Goal: Answer question/provide support

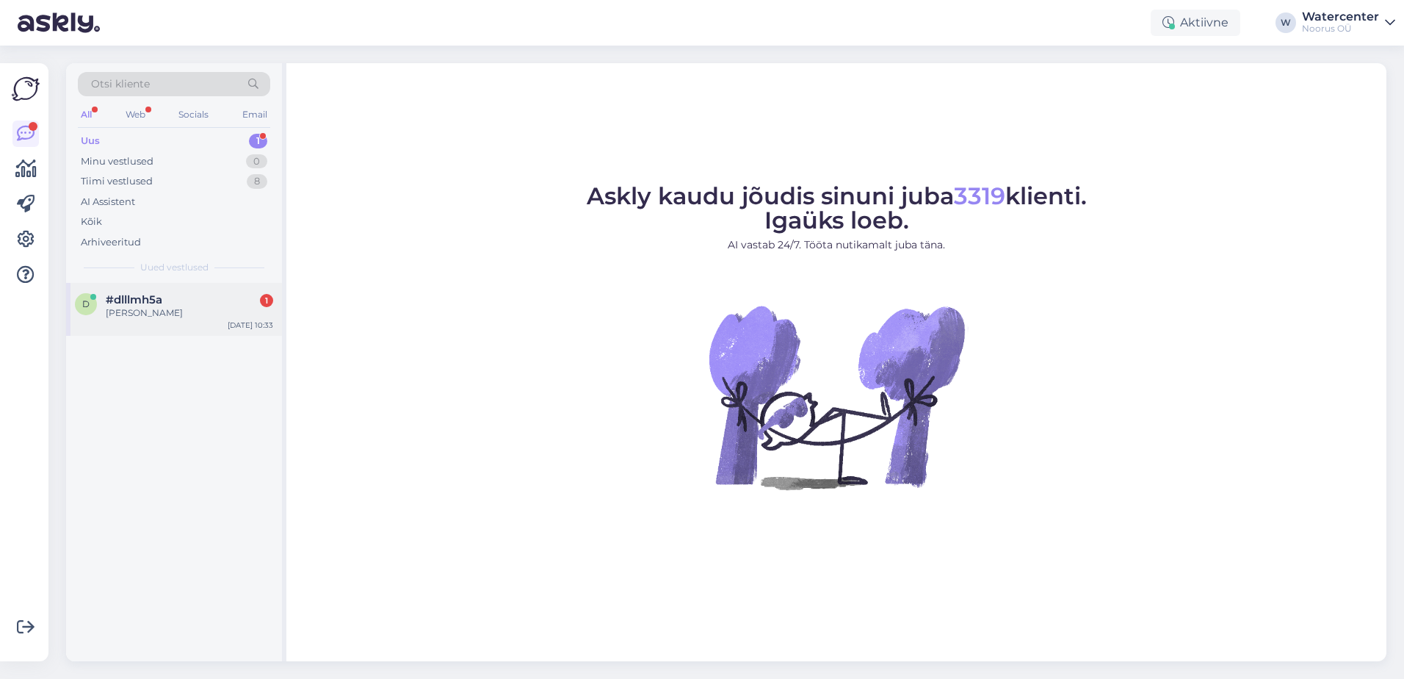
click at [148, 316] on div "Ljubov Suslova" at bounding box center [189, 312] width 167 height 13
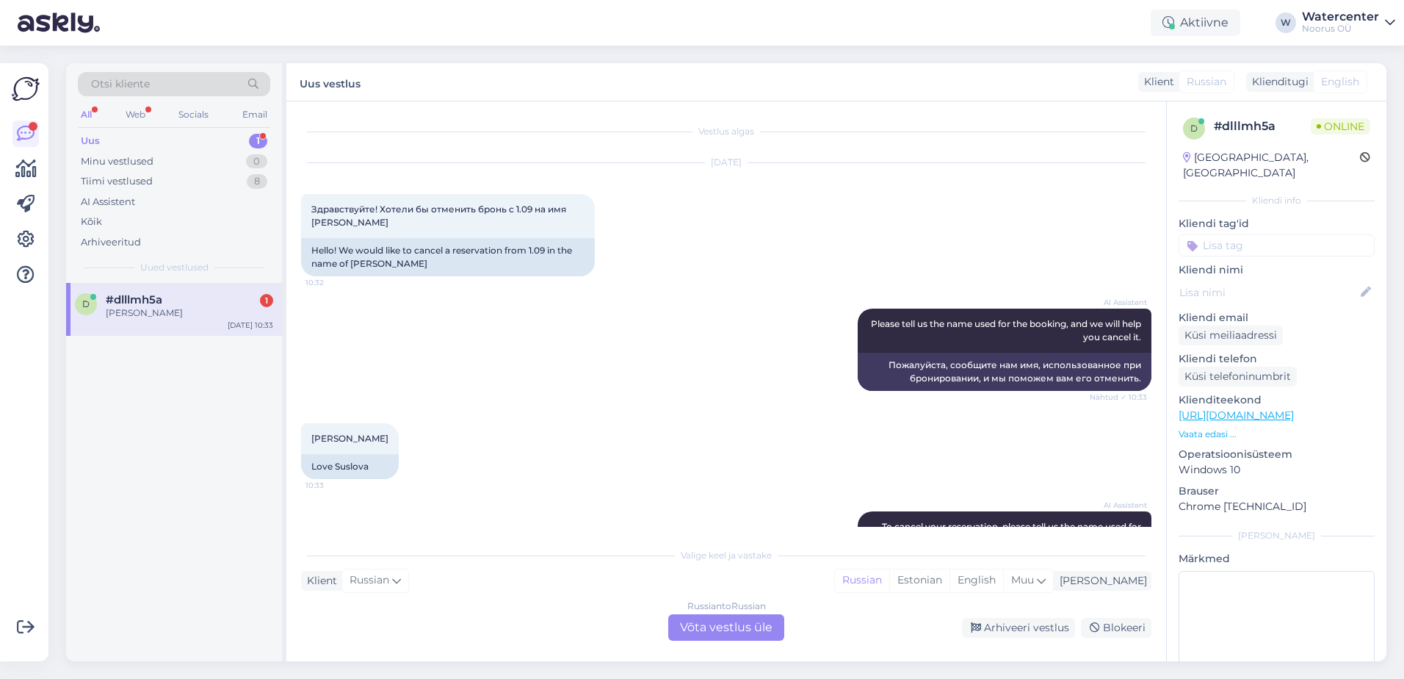
click at [738, 623] on div "Russian to Russian Võta vestlus üle" at bounding box center [726, 627] width 116 height 26
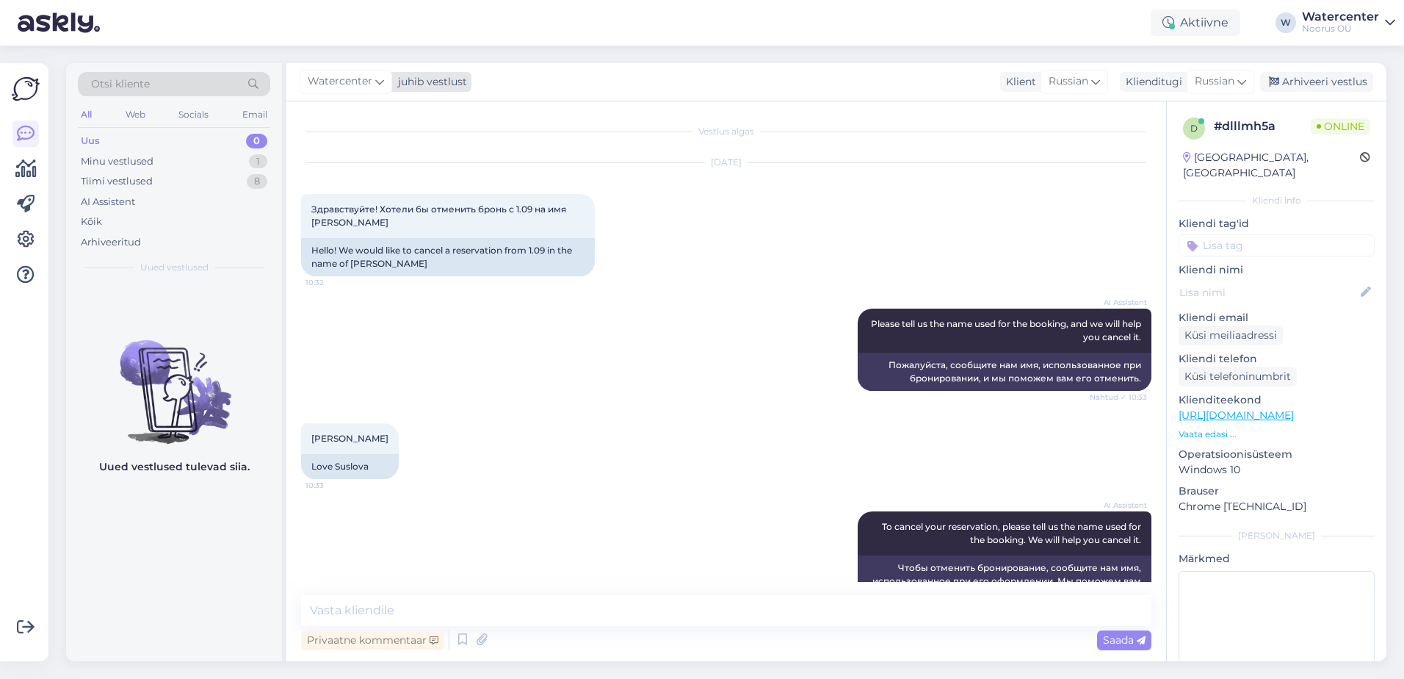
drag, startPoint x: 344, startPoint y: 84, endPoint x: 349, endPoint y: 90, distance: 8.4
click at [344, 84] on span "Watercenter" at bounding box center [340, 81] width 65 height 16
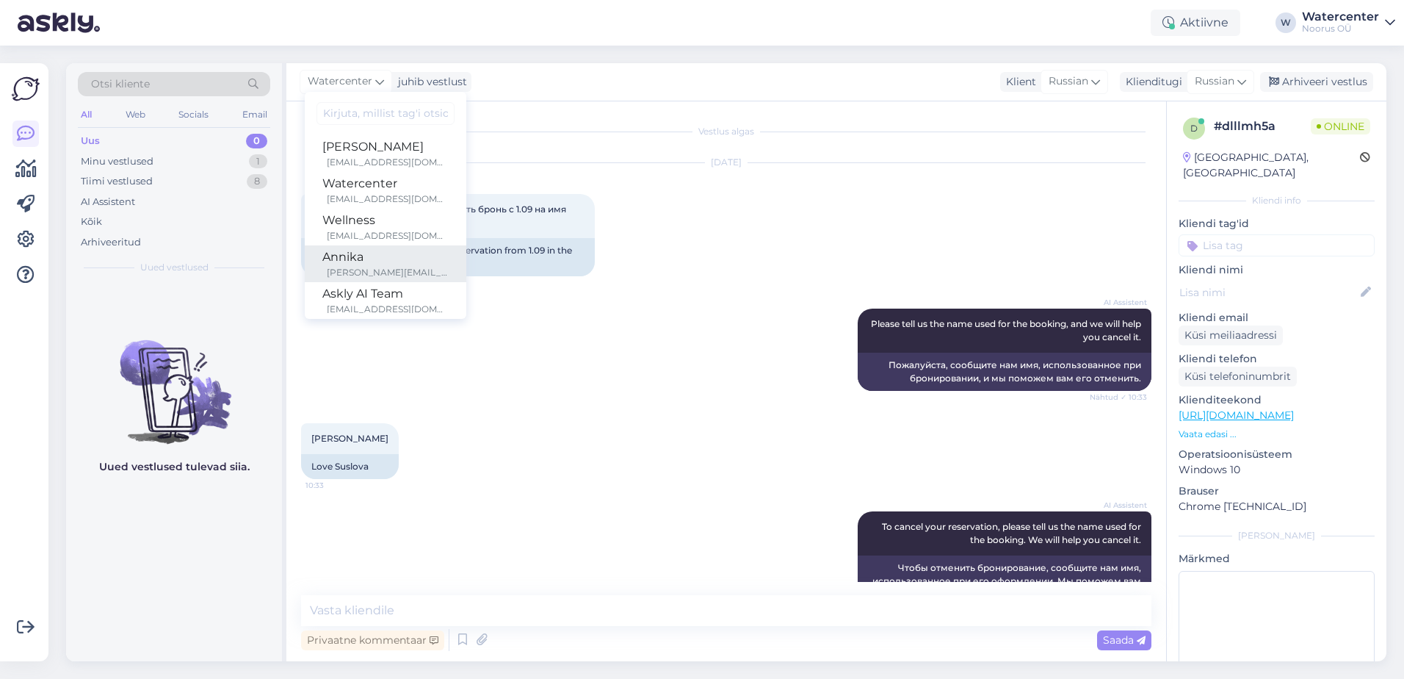
click at [373, 265] on div "Annika" at bounding box center [385, 257] width 126 height 18
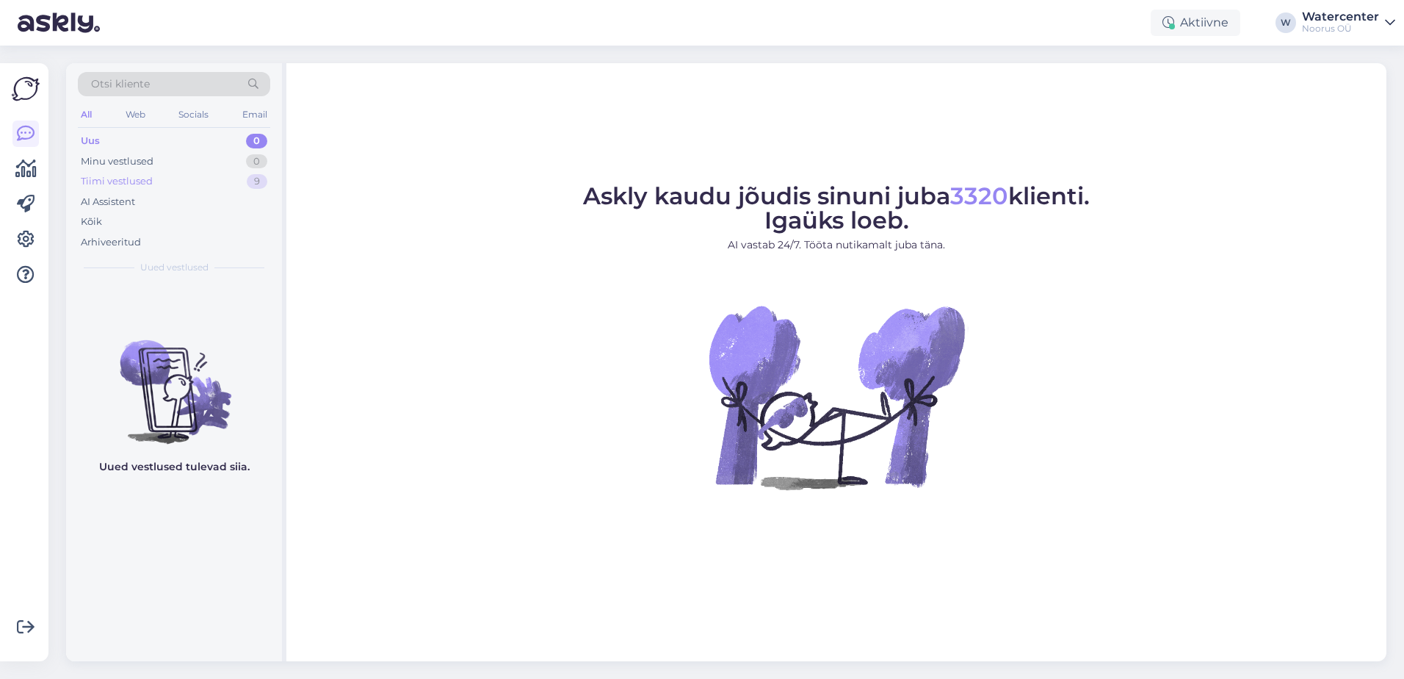
click at [131, 187] on div "Tiimi vestlused" at bounding box center [117, 181] width 72 height 15
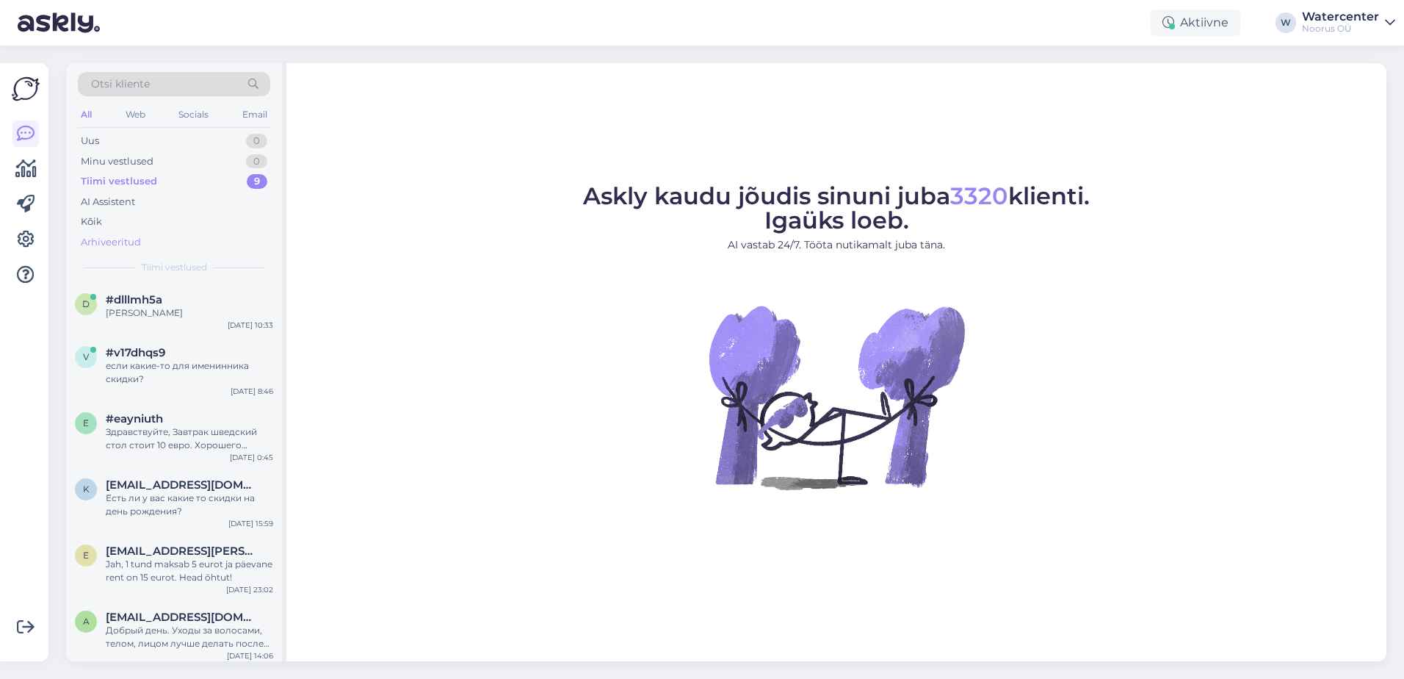
click at [124, 239] on div "Arhiveeritud" at bounding box center [111, 242] width 60 height 15
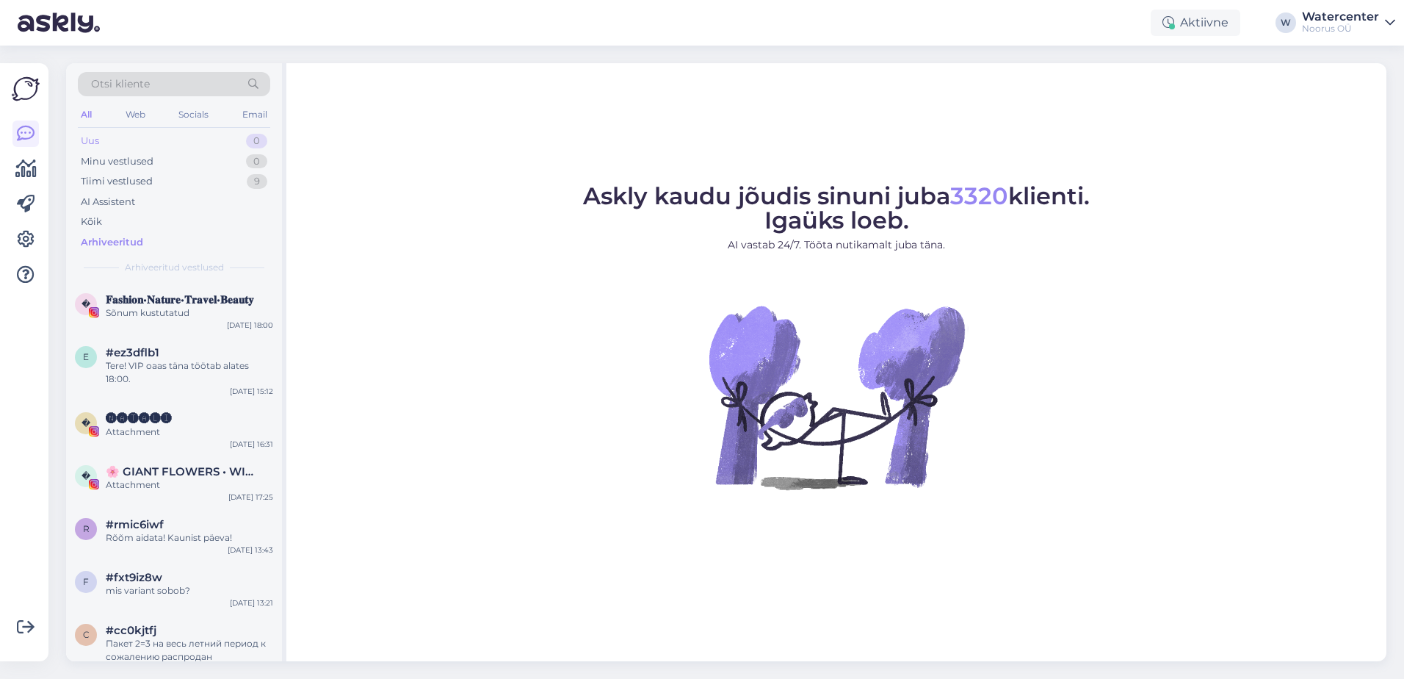
click at [115, 139] on div "Uus 0" at bounding box center [174, 141] width 192 height 21
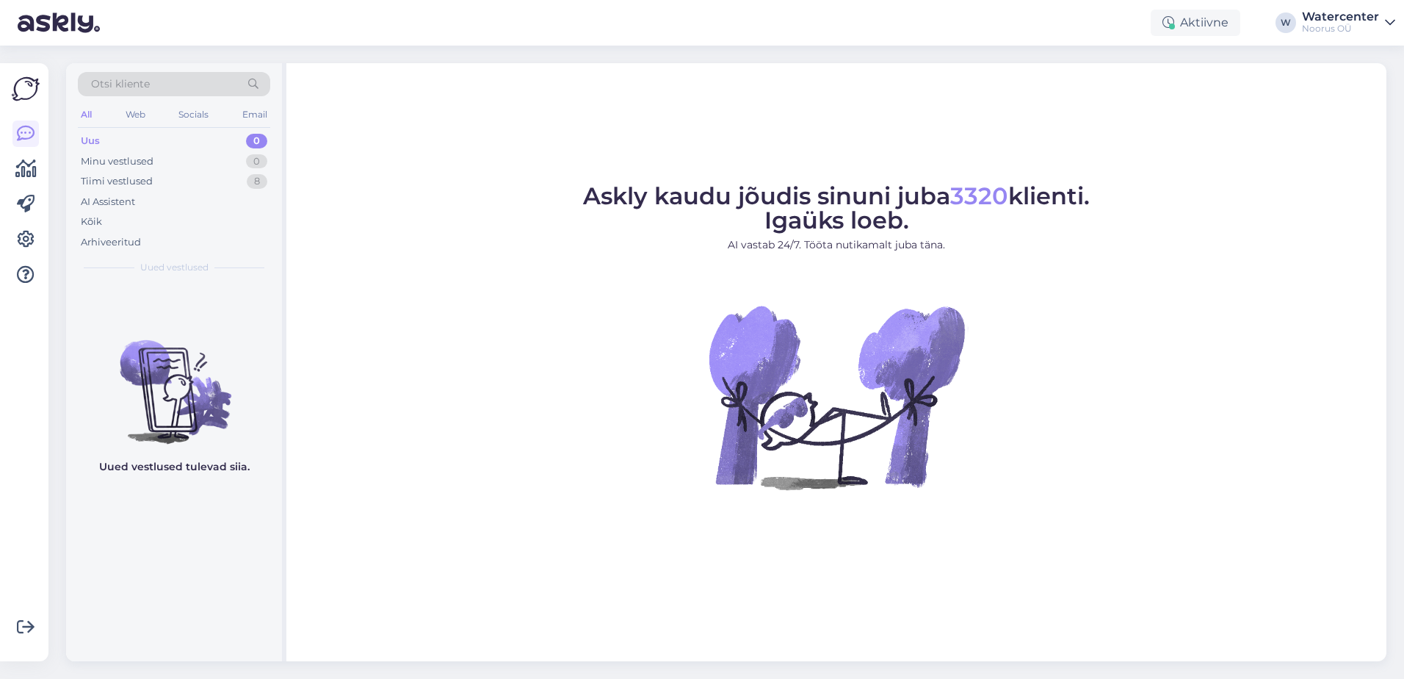
click at [162, 180] on div "Tiimi vestlused 8" at bounding box center [174, 181] width 192 height 21
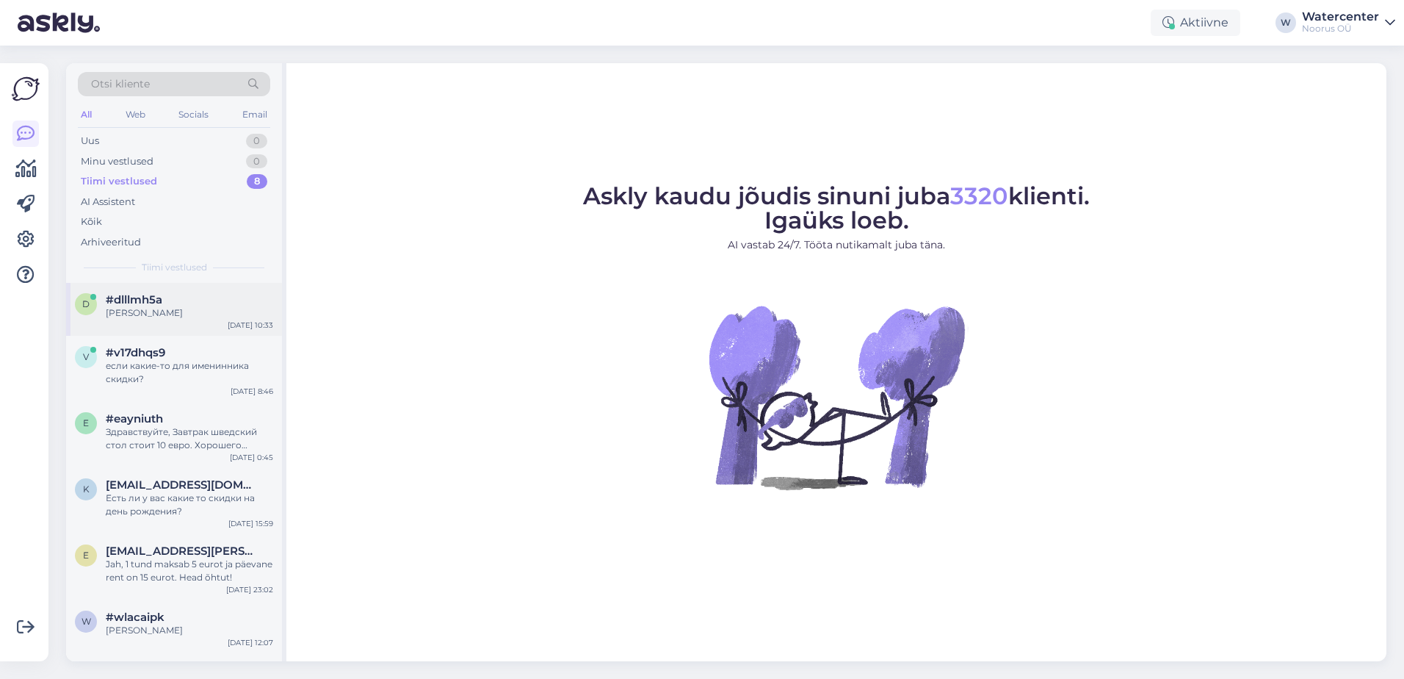
click at [180, 311] on div "Ljubov Suslova" at bounding box center [189, 312] width 167 height 13
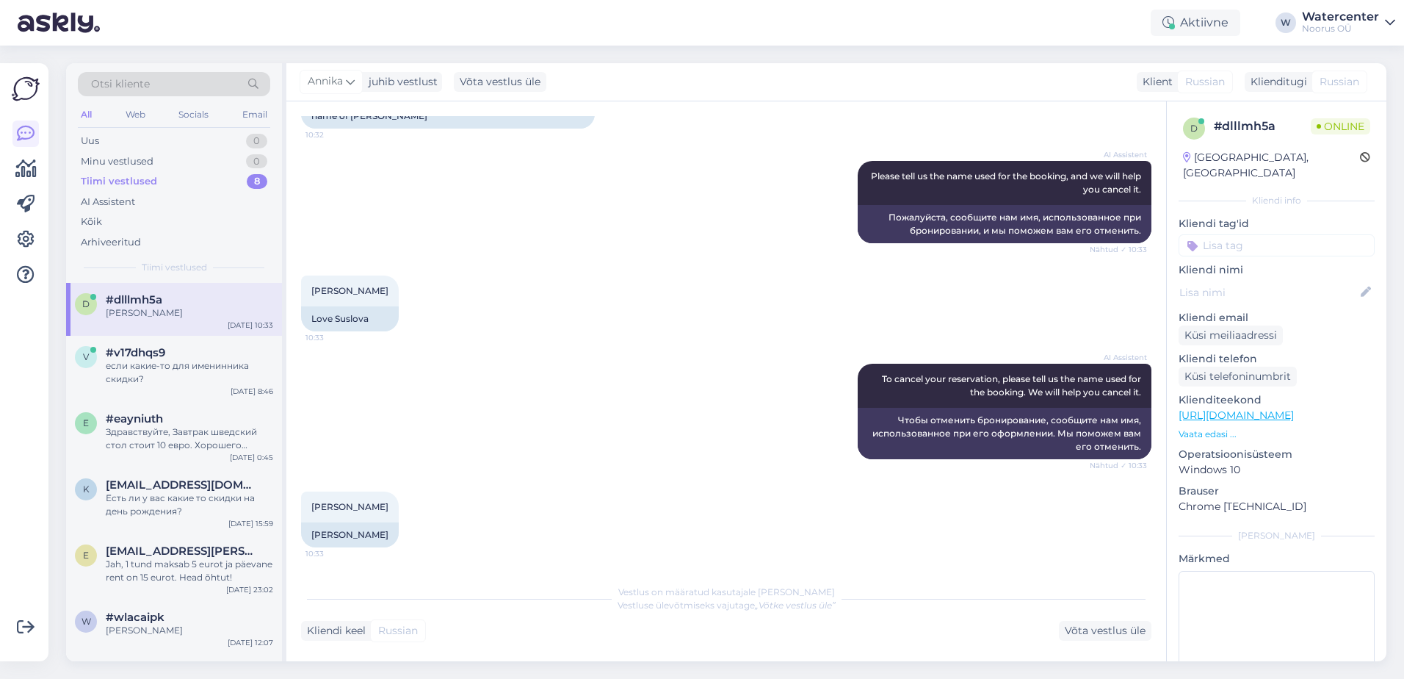
scroll to position [124, 0]
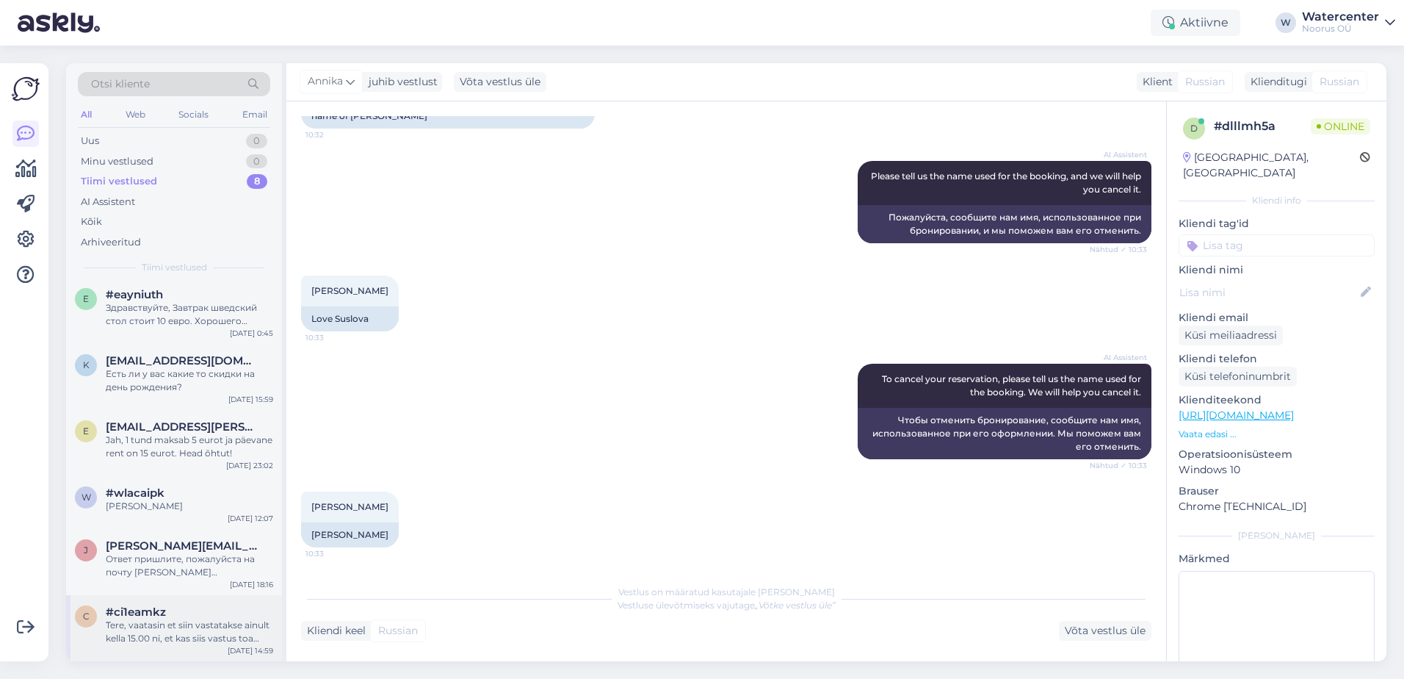
click at [200, 640] on div "Tere, vaatasin et siin vastatakse ainult kella 15.00 ni, et kas siis vastus toa…" at bounding box center [189, 631] width 167 height 26
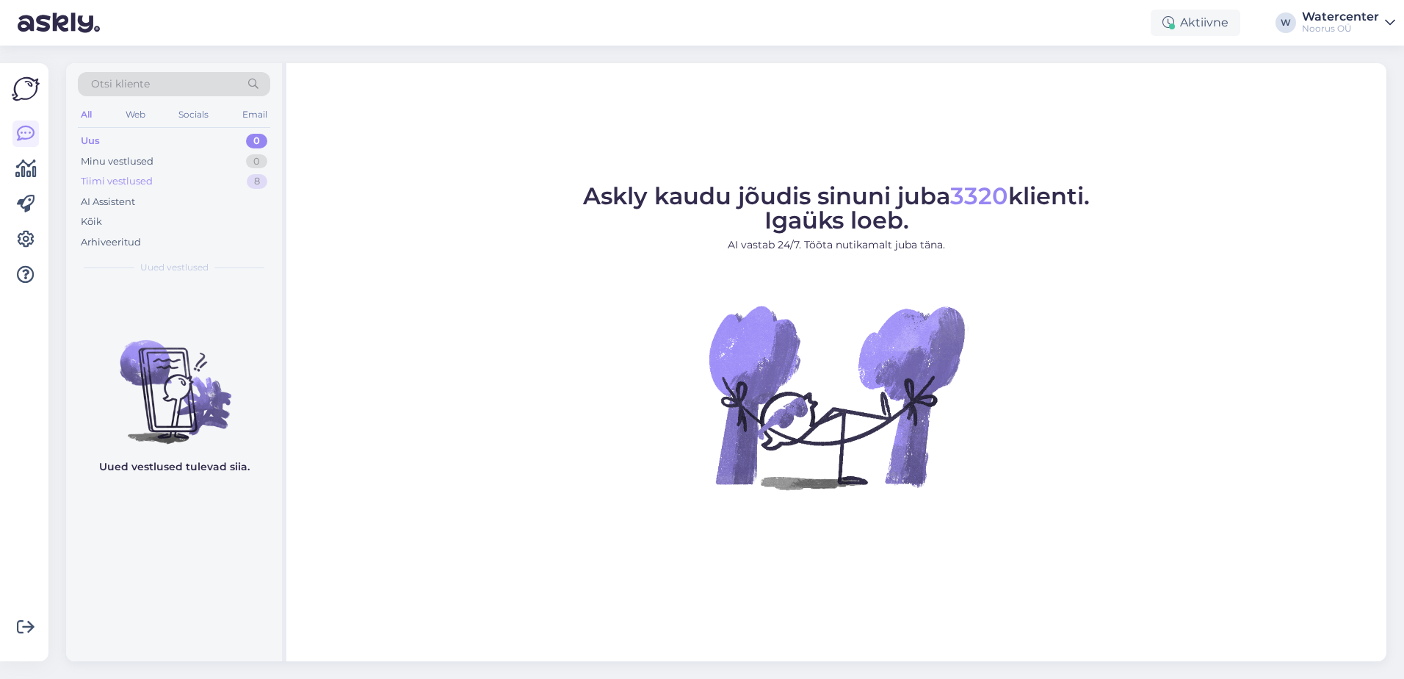
click at [128, 184] on div "Tiimi vestlused" at bounding box center [117, 181] width 72 height 15
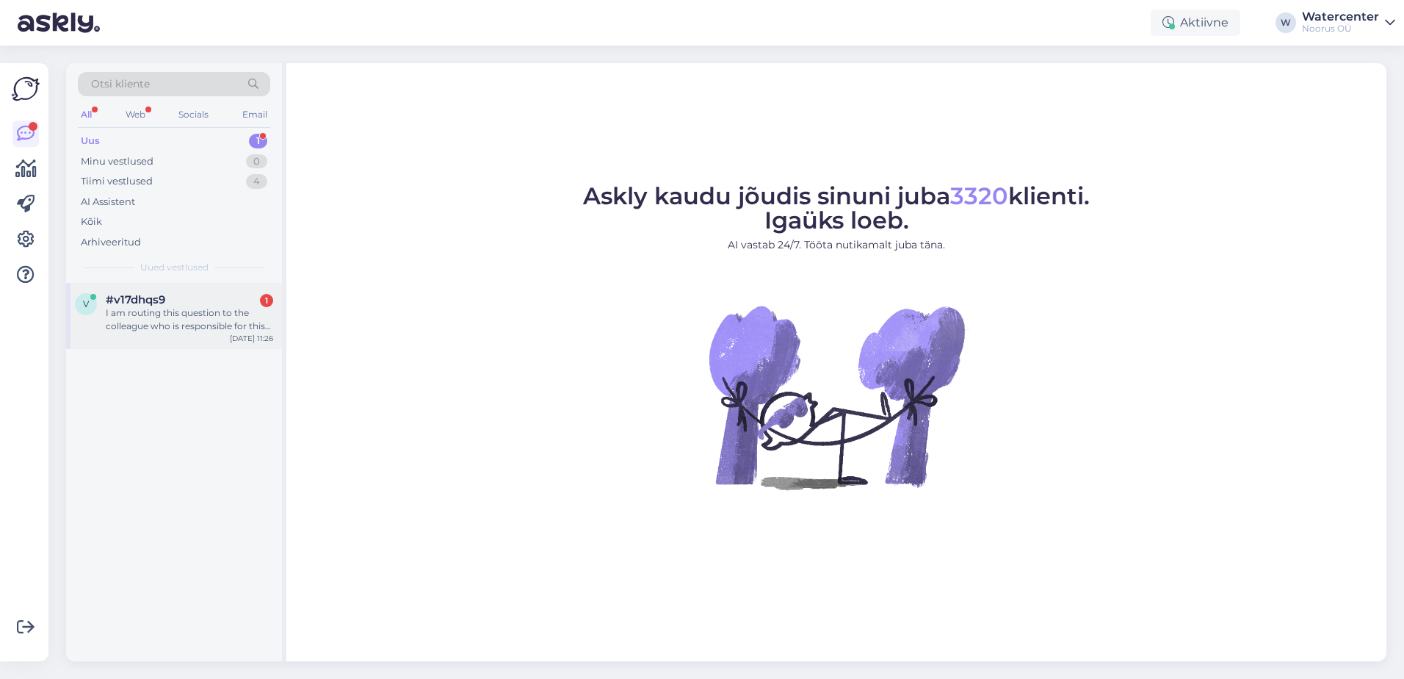
click at [195, 326] on div "v #v17dhqs9 1 I am routing this question to the colleague who is responsible fo…" at bounding box center [174, 316] width 216 height 66
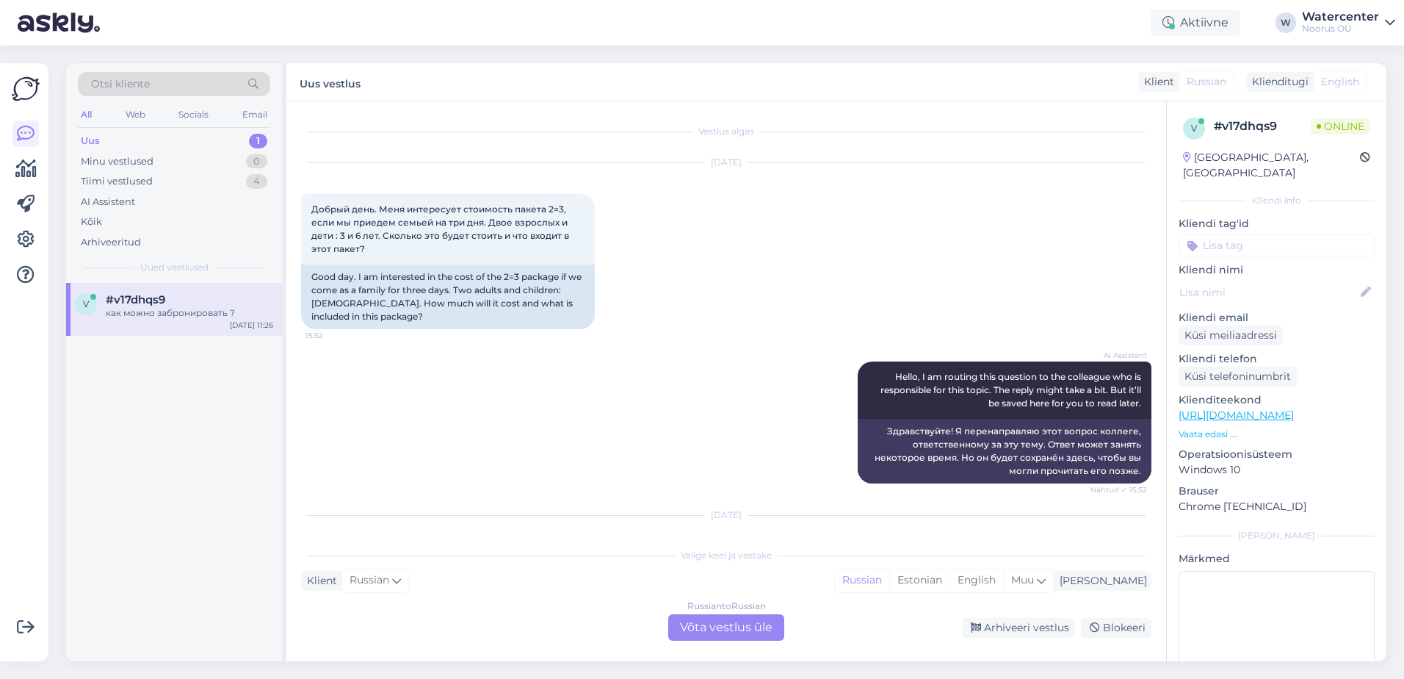
scroll to position [908, 0]
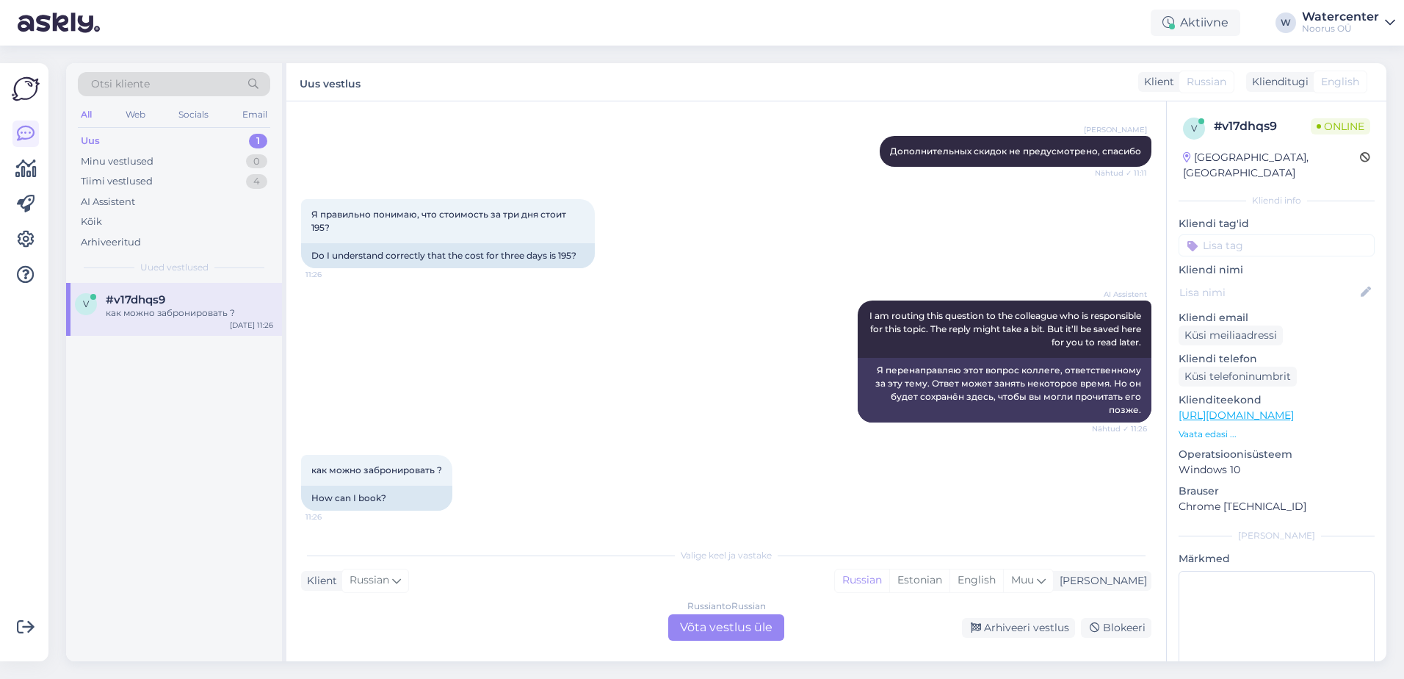
click at [702, 620] on div "Russian to Russian Võta vestlus üle" at bounding box center [726, 627] width 116 height 26
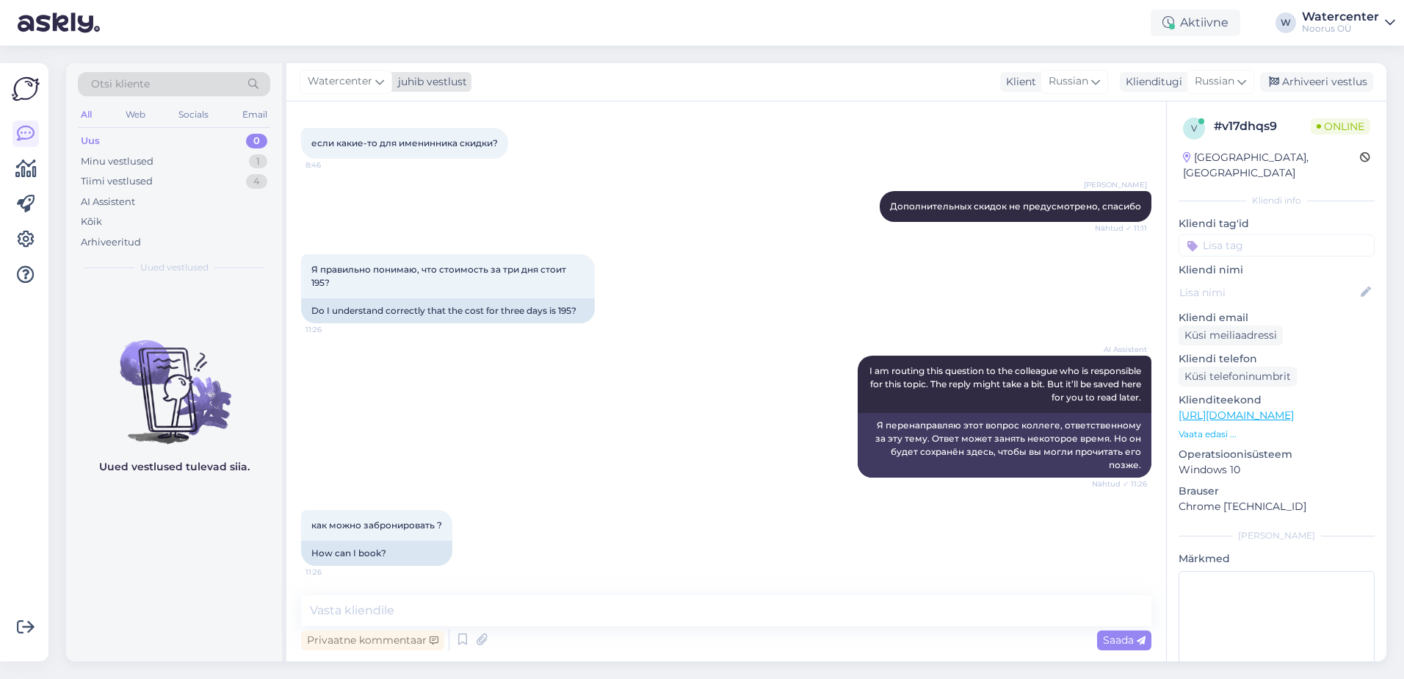
click at [334, 76] on span "Watercenter" at bounding box center [340, 81] width 65 height 16
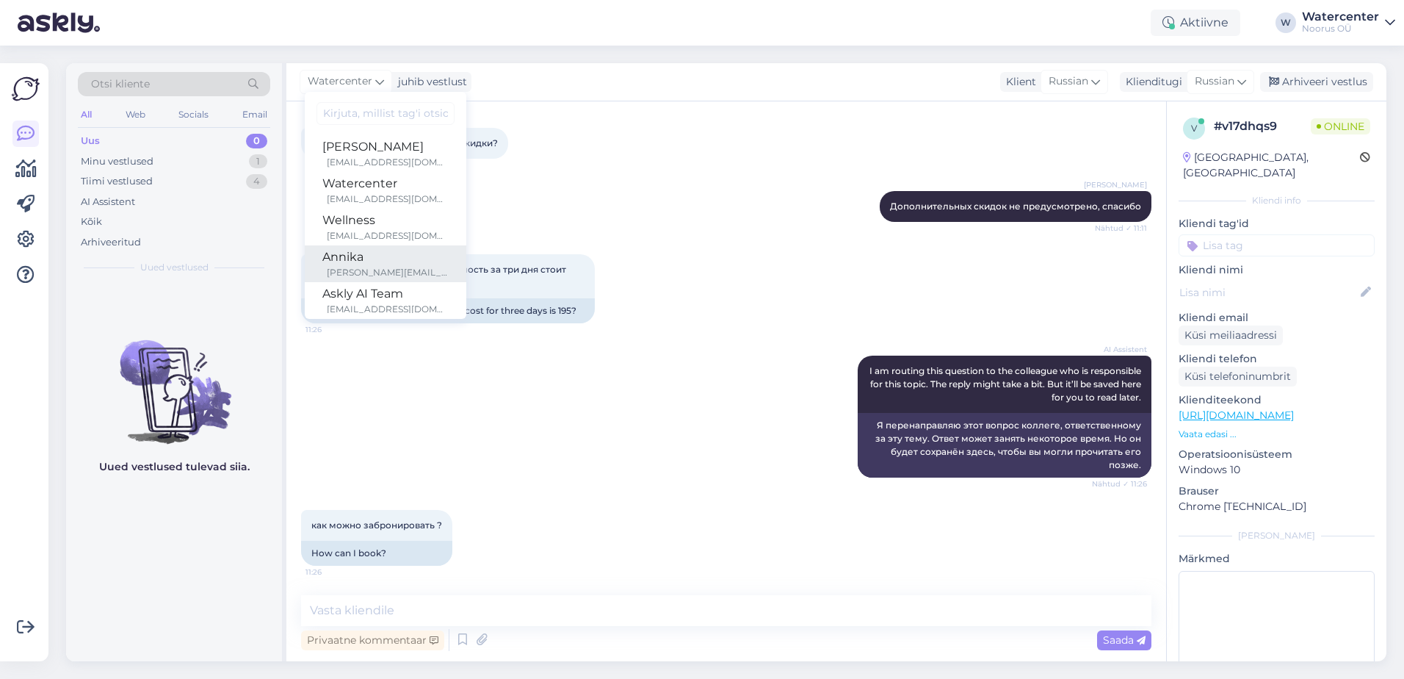
click at [390, 253] on div "Annika" at bounding box center [385, 257] width 126 height 18
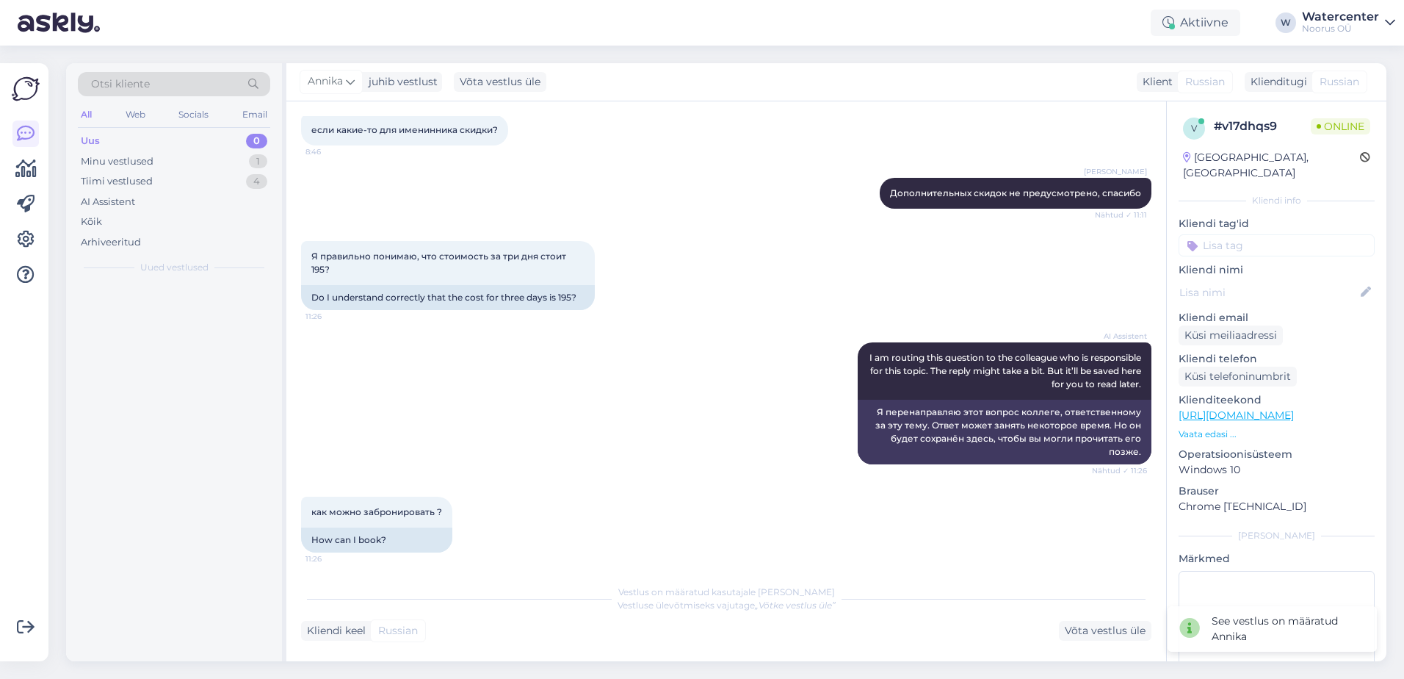
scroll to position [872, 0]
